Goal: Check status

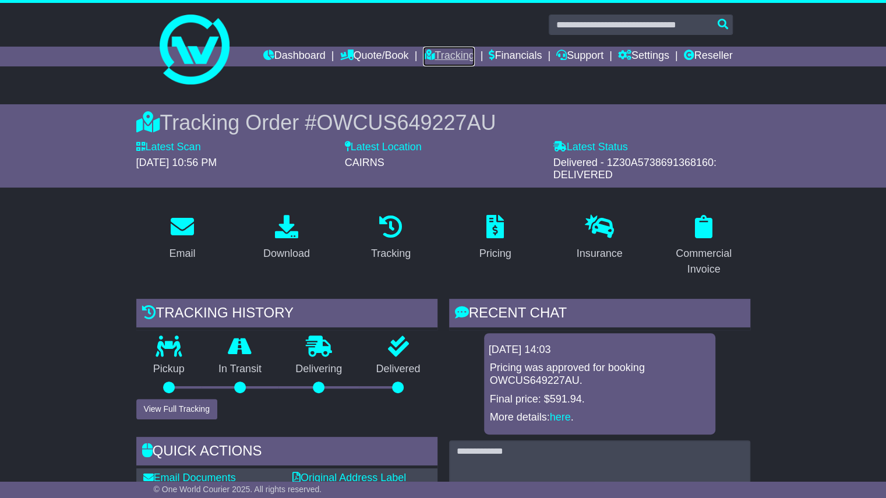
click at [447, 56] on link "Tracking" at bounding box center [448, 57] width 51 height 20
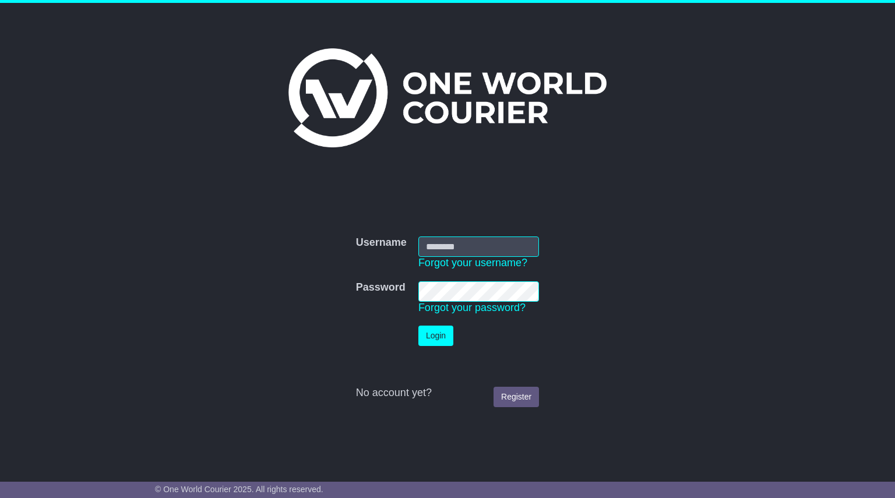
type input "**********"
click at [438, 336] on button "Login" at bounding box center [435, 336] width 35 height 20
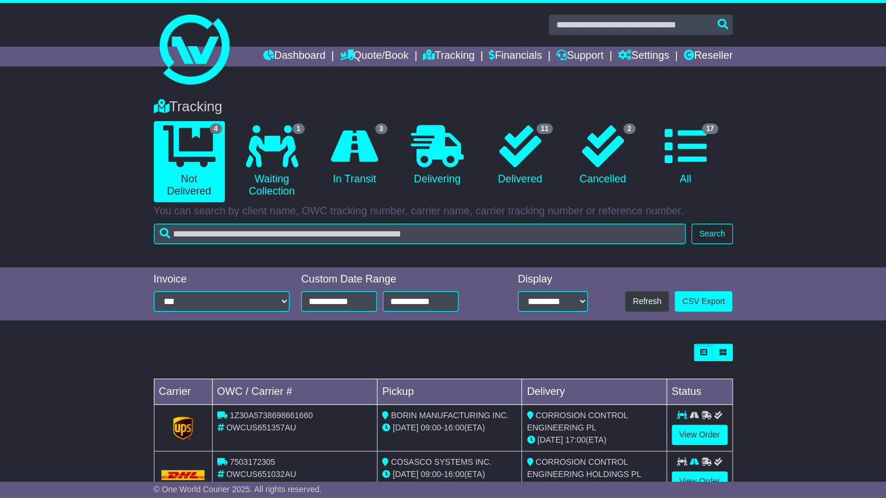
click at [111, 196] on div "Tracking 4 Not Delivered 1 Waiting Collection 3 In Transit 0 Delivering 2" at bounding box center [443, 177] width 886 height 181
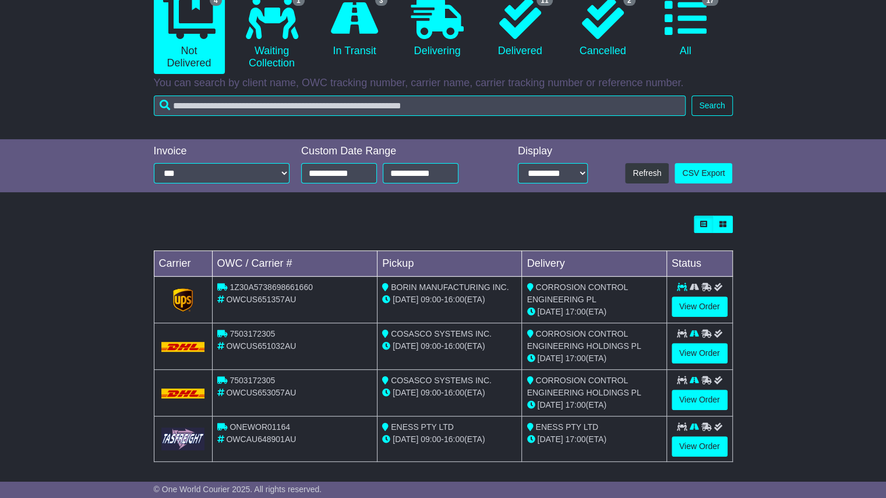
scroll to position [131, 0]
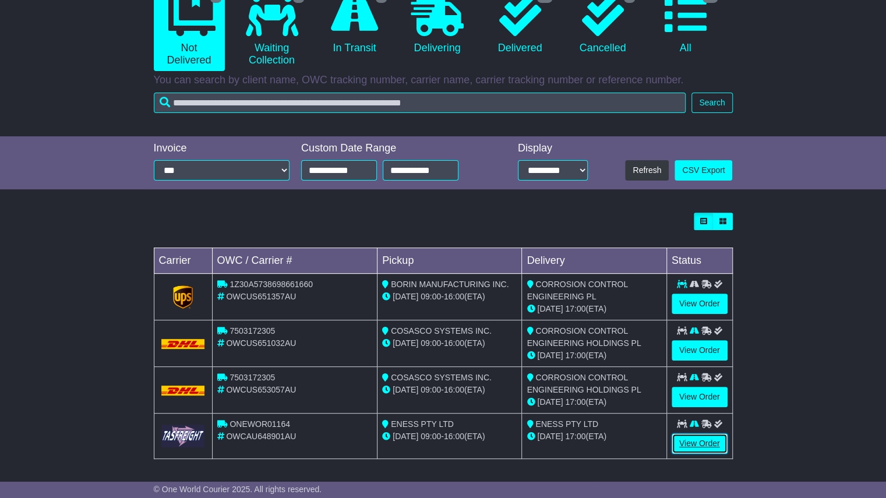
click at [712, 440] on link "View Order" at bounding box center [700, 444] width 56 height 20
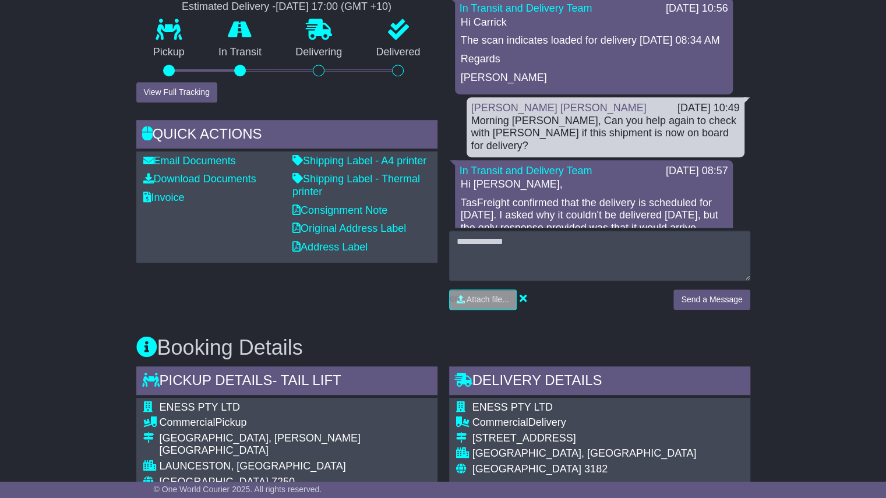
scroll to position [318, 0]
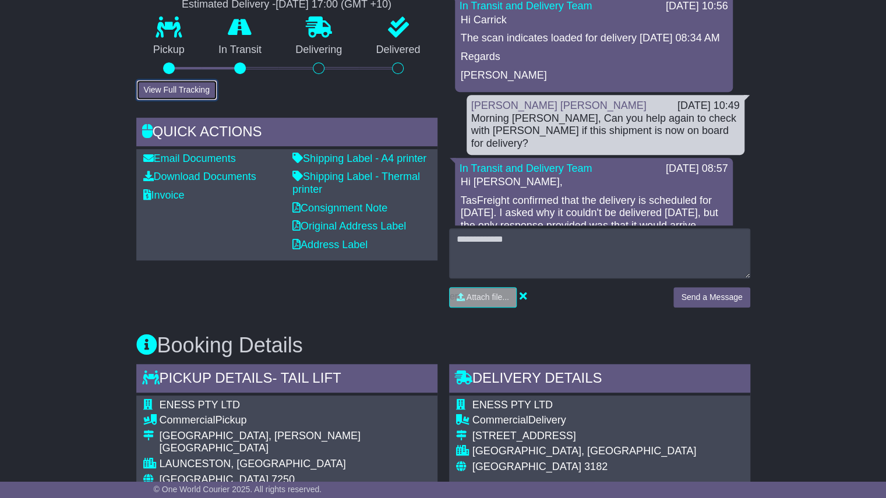
click at [180, 84] on button "View Full Tracking" at bounding box center [176, 90] width 81 height 20
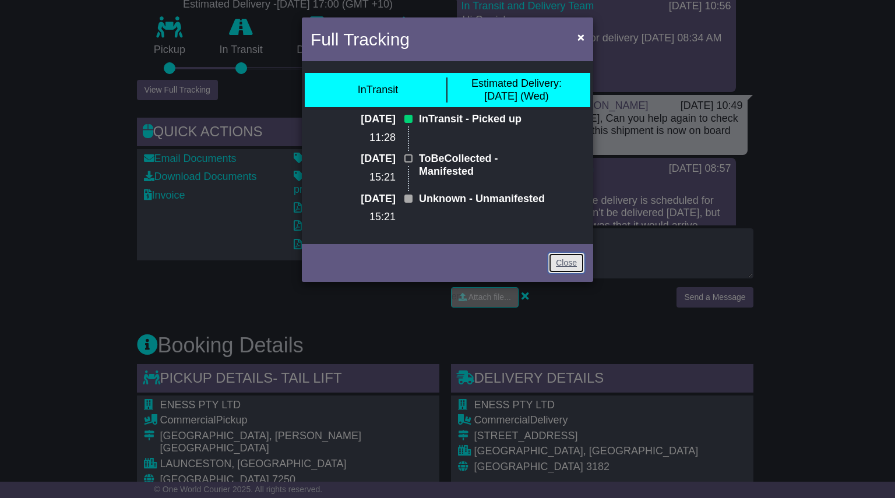
click at [564, 273] on link "Close" at bounding box center [566, 263] width 36 height 20
